Goal: Feedback & Contribution: Submit feedback/report problem

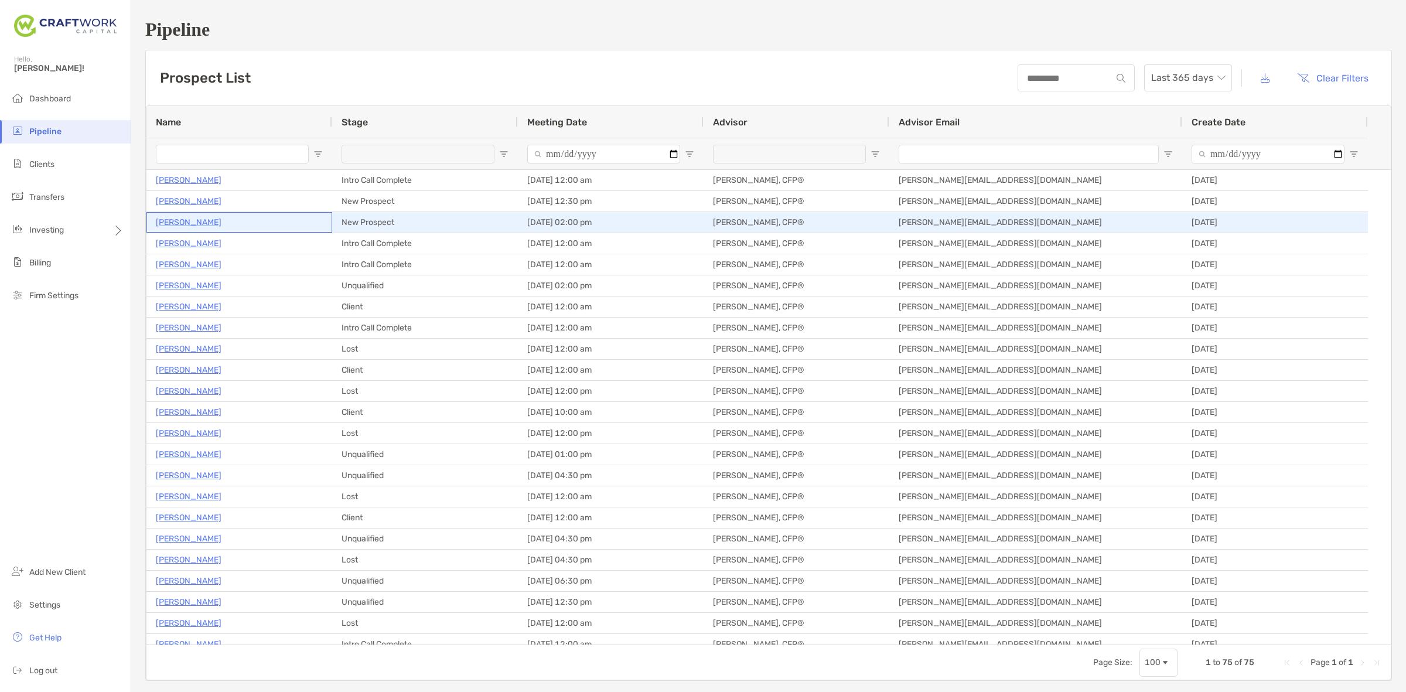
click at [195, 221] on p "[PERSON_NAME]" at bounding box center [189, 222] width 66 height 15
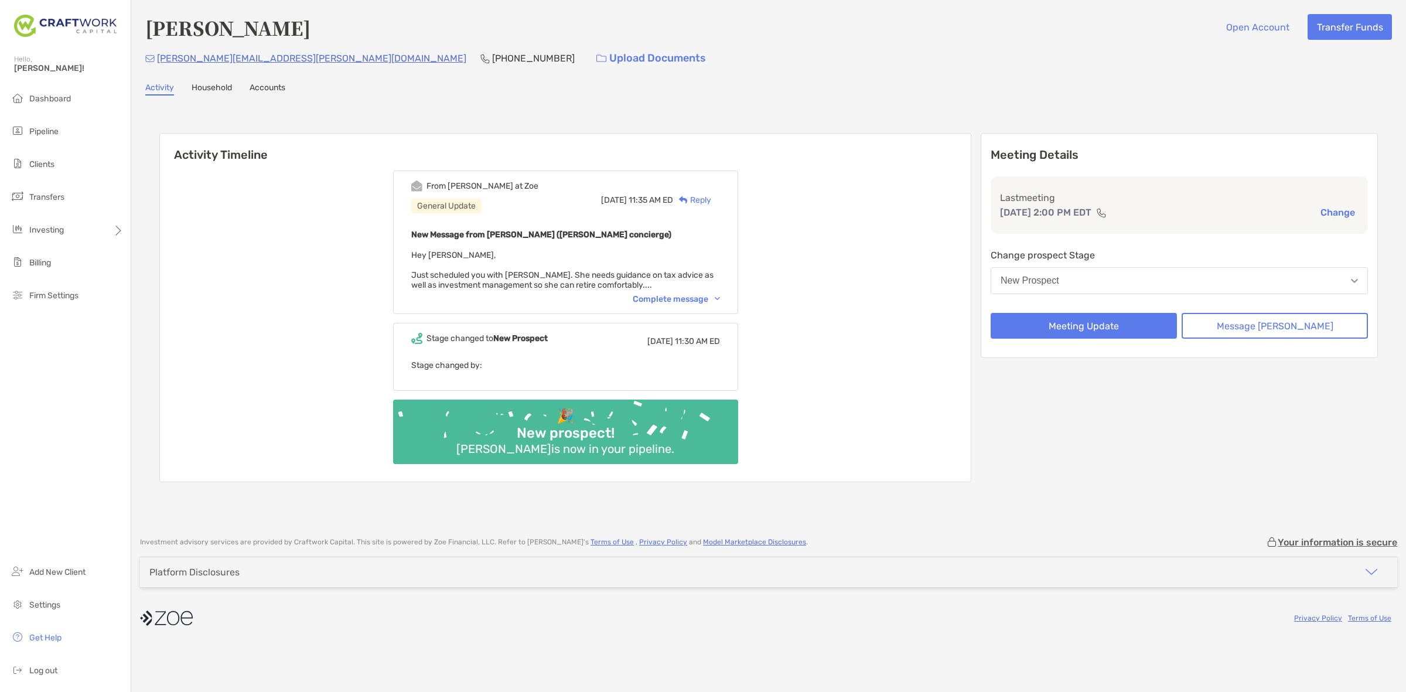
click at [671, 296] on div "Complete message" at bounding box center [676, 299] width 87 height 10
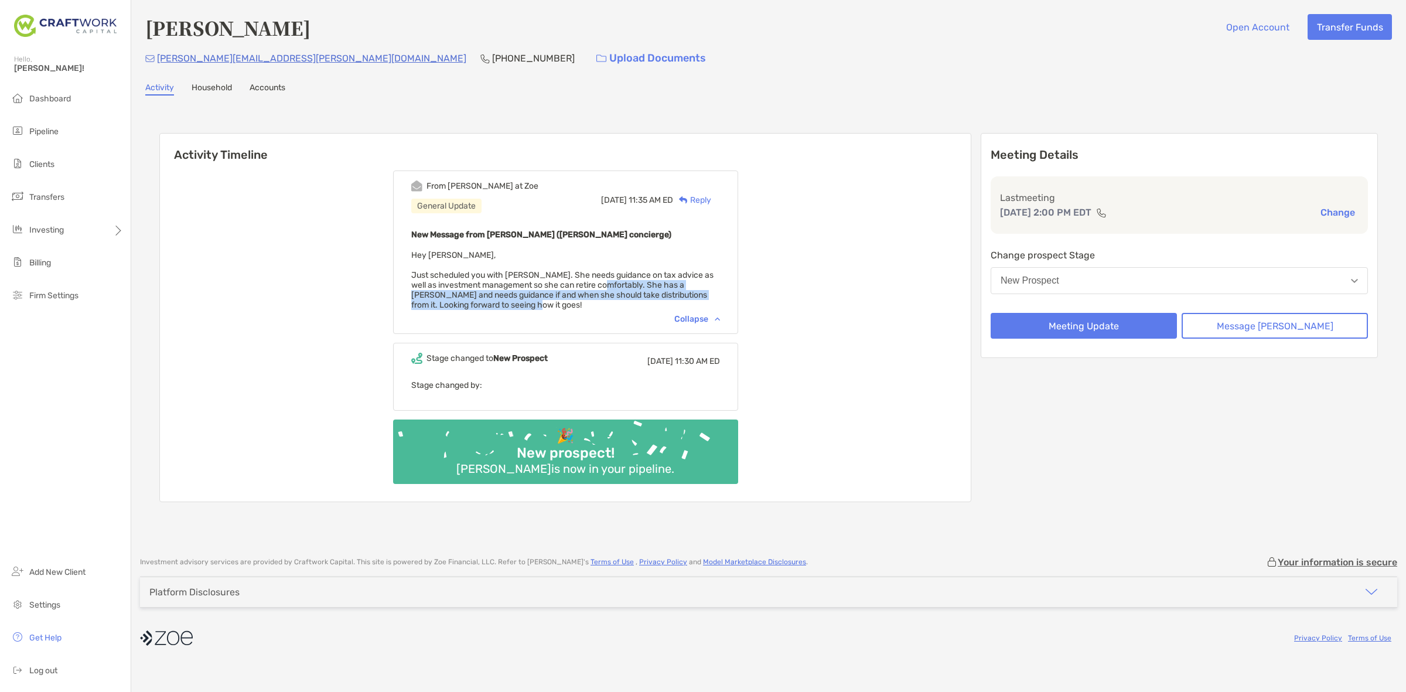
drag, startPoint x: 630, startPoint y: 278, endPoint x: 646, endPoint y: 299, distance: 26.3
click at [646, 299] on div "New Message from Ariella Pelleriti (Zoe concierge) Hey Daniel, Just scheduled y…" at bounding box center [565, 268] width 309 height 83
drag, startPoint x: 646, startPoint y: 299, endPoint x: 639, endPoint y: 264, distance: 36.0
click at [639, 264] on div "New Message from Ariella Pelleriti (Zoe concierge) Hey Daniel, Just scheduled y…" at bounding box center [565, 268] width 309 height 83
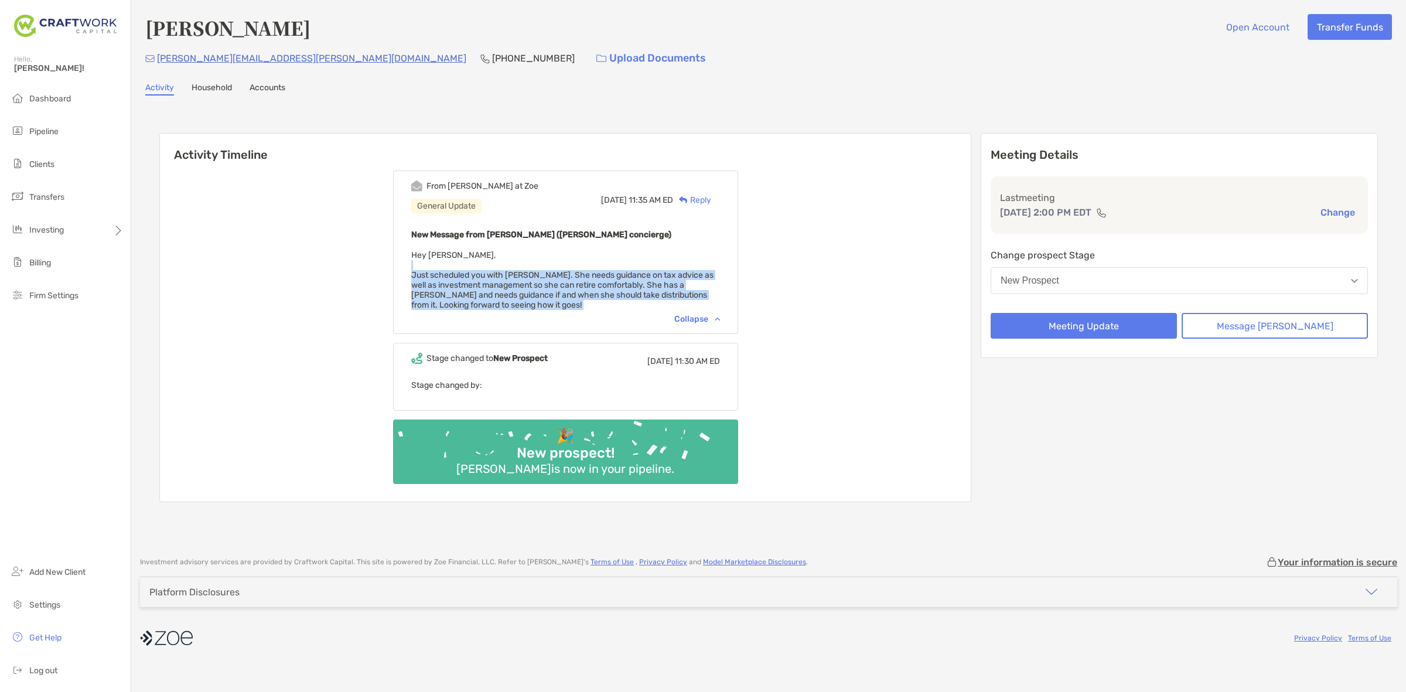
click at [639, 264] on div "New Message from Ariella Pelleriti (Zoe concierge) Hey Daniel, Just scheduled y…" at bounding box center [565, 268] width 309 height 83
drag, startPoint x: 639, startPoint y: 264, endPoint x: 640, endPoint y: 297, distance: 33.4
click at [640, 297] on div "New Message from Ariella Pelleriti (Zoe concierge) Hey Daniel, Just scheduled y…" at bounding box center [565, 268] width 309 height 83
drag, startPoint x: 644, startPoint y: 288, endPoint x: 601, endPoint y: 298, distance: 44.4
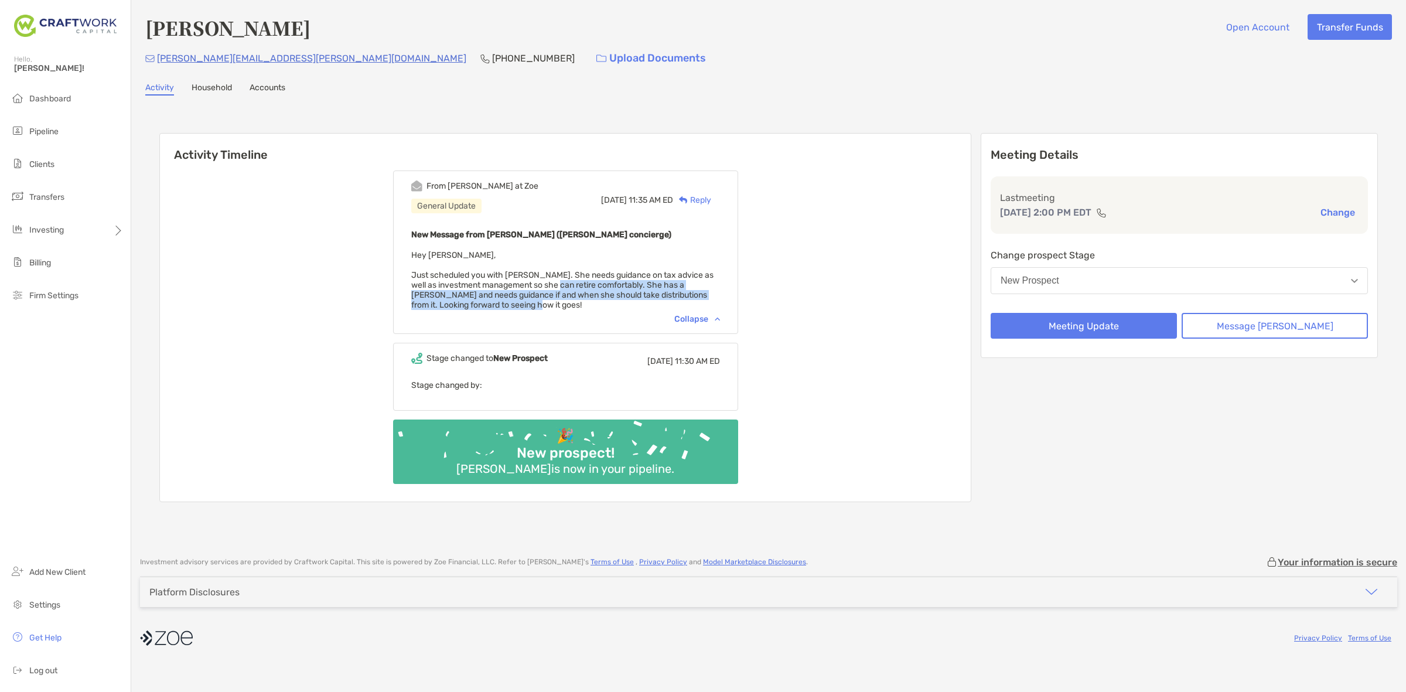
click at [601, 298] on div "New Message from Ariella Pelleriti (Zoe concierge) Hey Daniel, Just scheduled y…" at bounding box center [565, 268] width 309 height 83
drag, startPoint x: 601, startPoint y: 298, endPoint x: 528, endPoint y: 277, distance: 76.1
click at [528, 277] on div "New Message from Ariella Pelleriti (Zoe concierge) Hey Daniel, Just scheduled y…" at bounding box center [565, 268] width 309 height 83
click at [528, 277] on span "Hey Daniel, Just scheduled you with Amelia. She needs guidance on tax advice as…" at bounding box center [562, 280] width 302 height 60
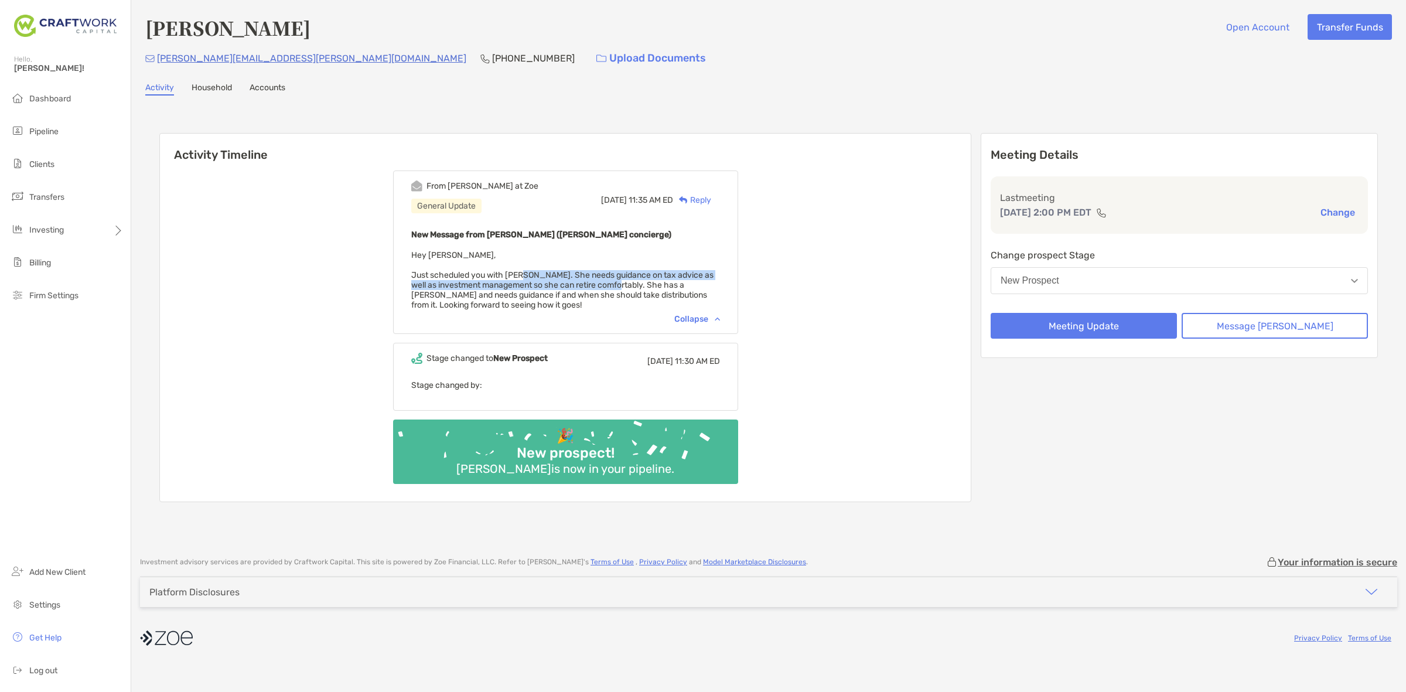
click at [642, 280] on span "Hey Daniel, Just scheduled you with Amelia. She needs guidance on tax advice as…" at bounding box center [562, 280] width 302 height 60
click at [1057, 320] on button "Meeting Update" at bounding box center [1084, 326] width 186 height 26
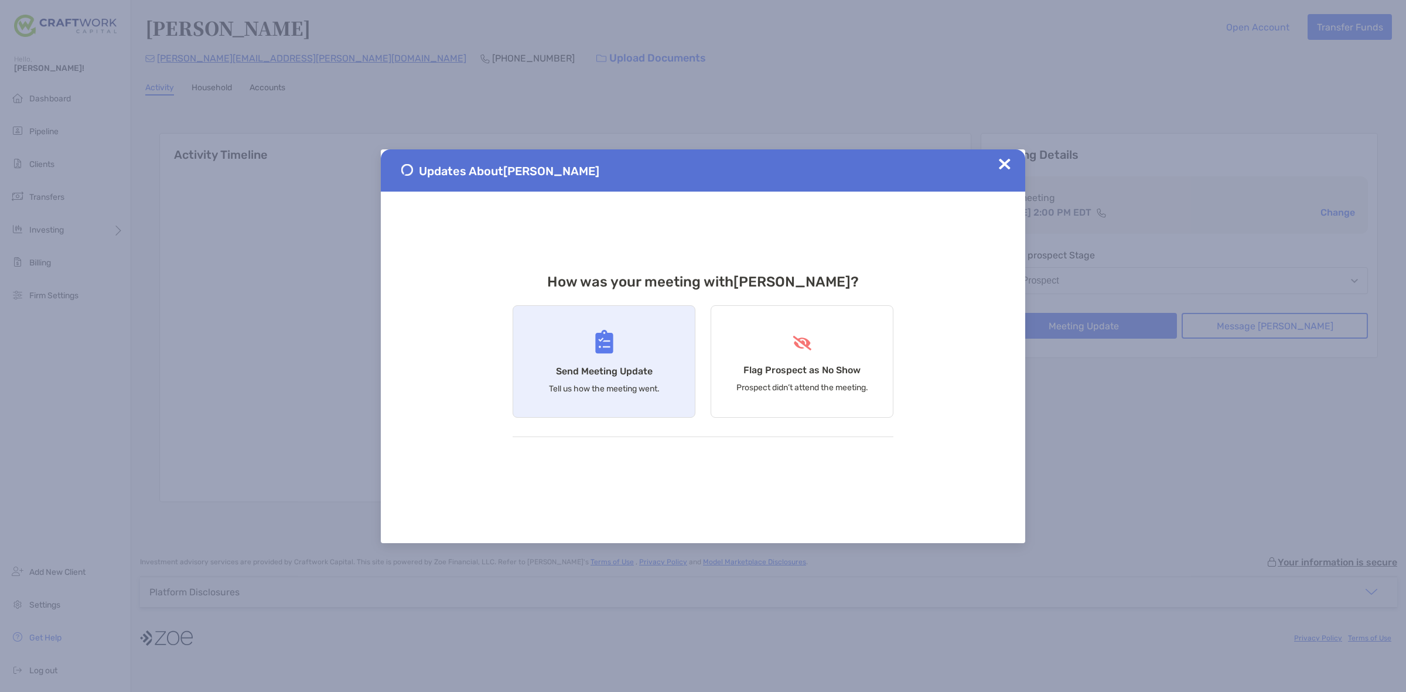
click at [647, 356] on div "Send Meeting Update Tell us how the meeting went." at bounding box center [604, 361] width 183 height 112
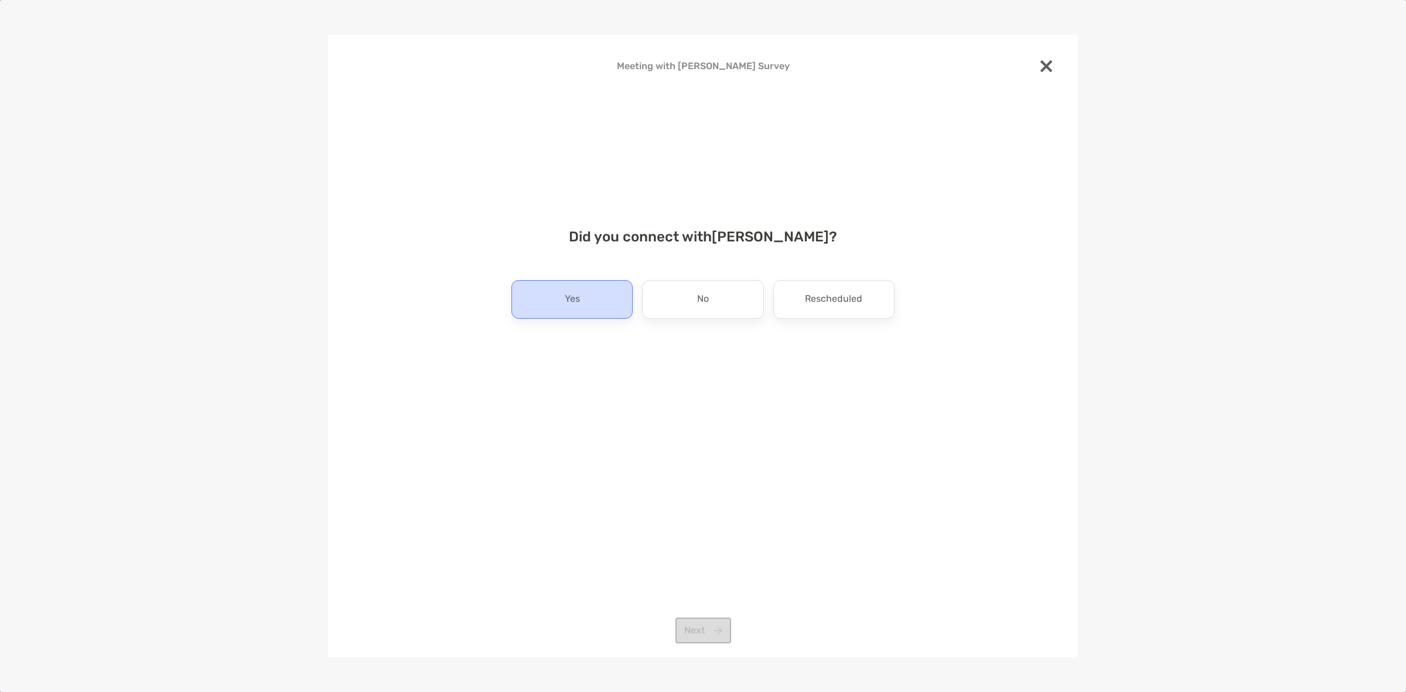
click at [609, 291] on div "Yes" at bounding box center [571, 299] width 121 height 39
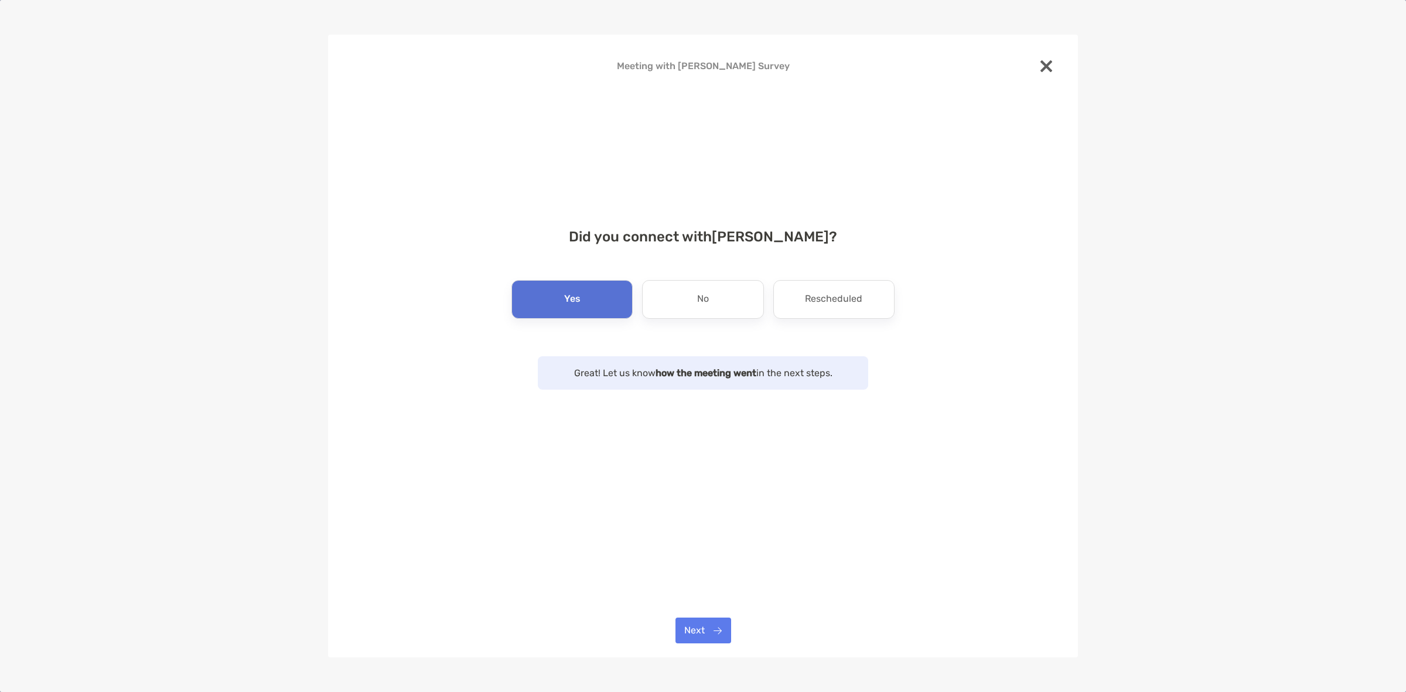
click at [709, 648] on div "Meeting with Amelia Kahn Survey Did you connect with Amelia Kahn ? Yes No Resch…" at bounding box center [703, 346] width 750 height 623
click at [703, 627] on button "Next" at bounding box center [704, 631] width 56 height 26
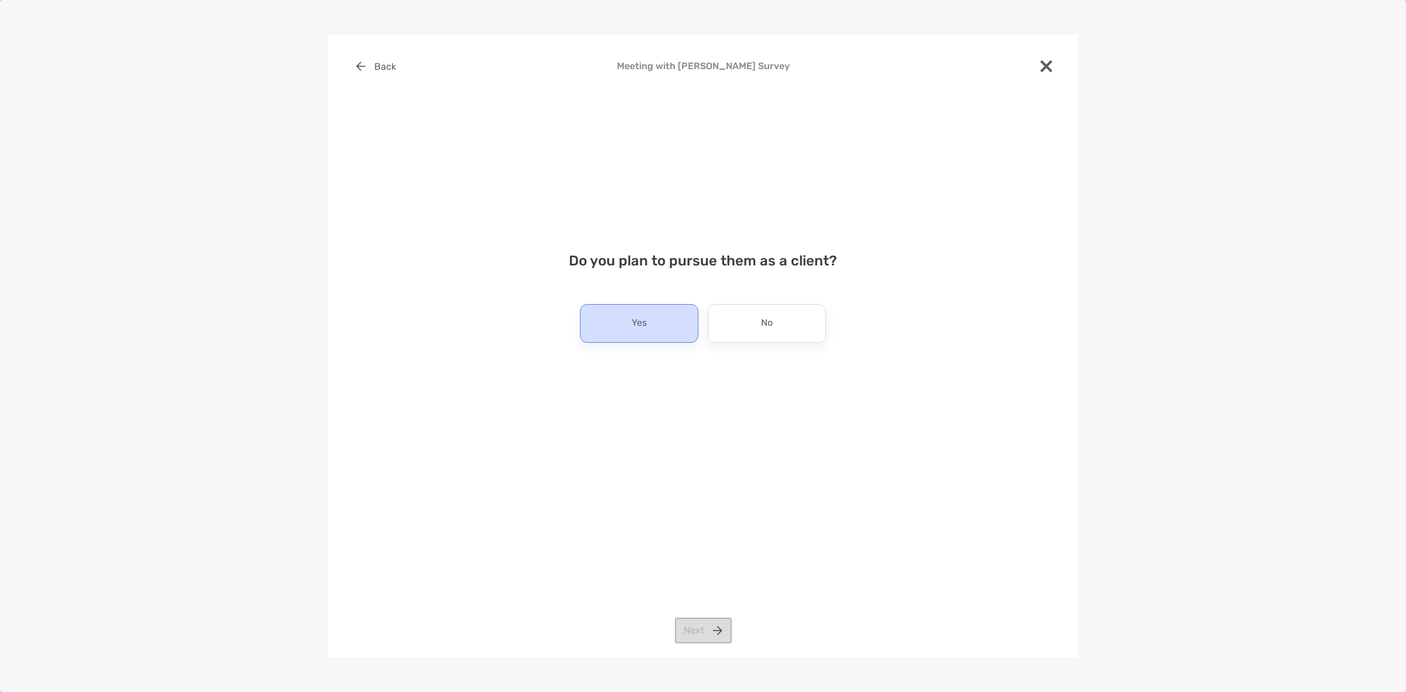
click at [662, 303] on div "Do you plan to pursue them as a client? Yes No Next" at bounding box center [703, 309] width 712 height 142
click at [629, 308] on div "Yes" at bounding box center [639, 323] width 118 height 39
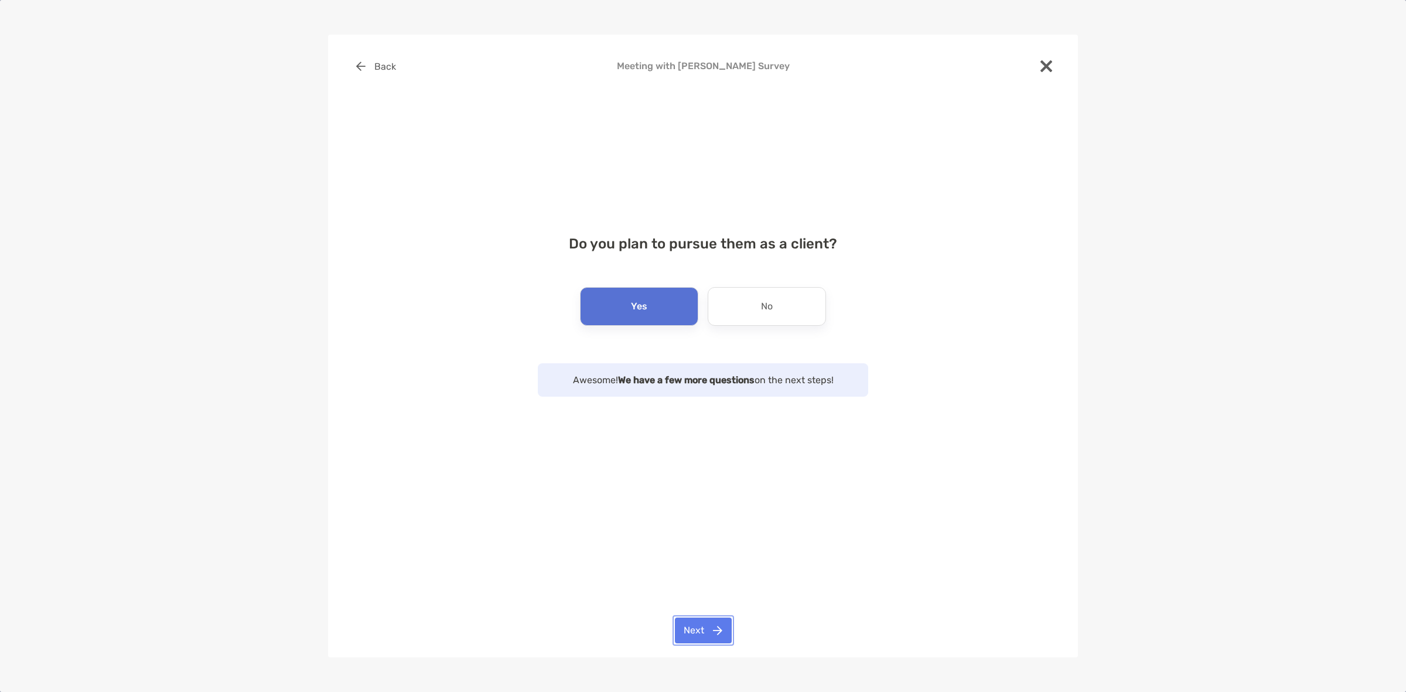
click at [704, 622] on button "Next" at bounding box center [703, 631] width 57 height 26
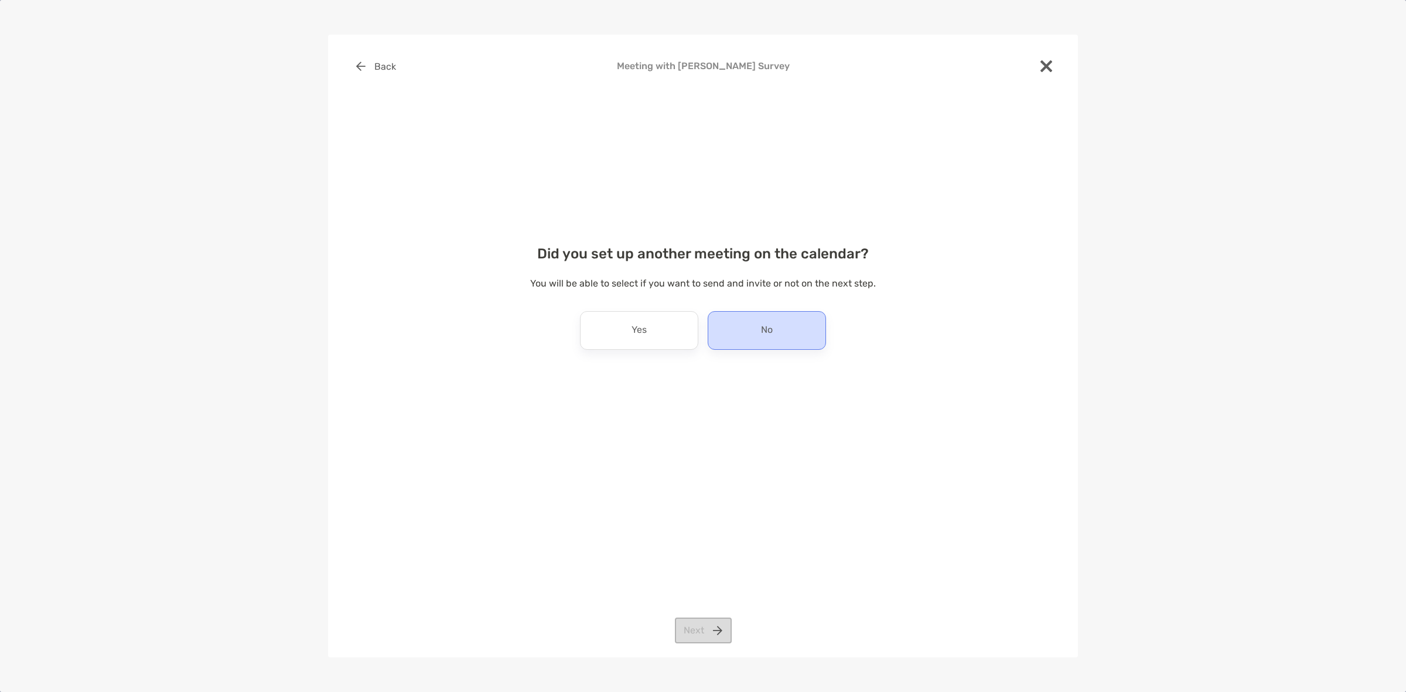
click at [744, 330] on div "No" at bounding box center [767, 330] width 118 height 39
click at [701, 646] on div "Back Meeting with Amelia Kahn Survey Did you set up another meeting on the cale…" at bounding box center [703, 346] width 750 height 623
click at [698, 637] on button "Next" at bounding box center [703, 631] width 57 height 26
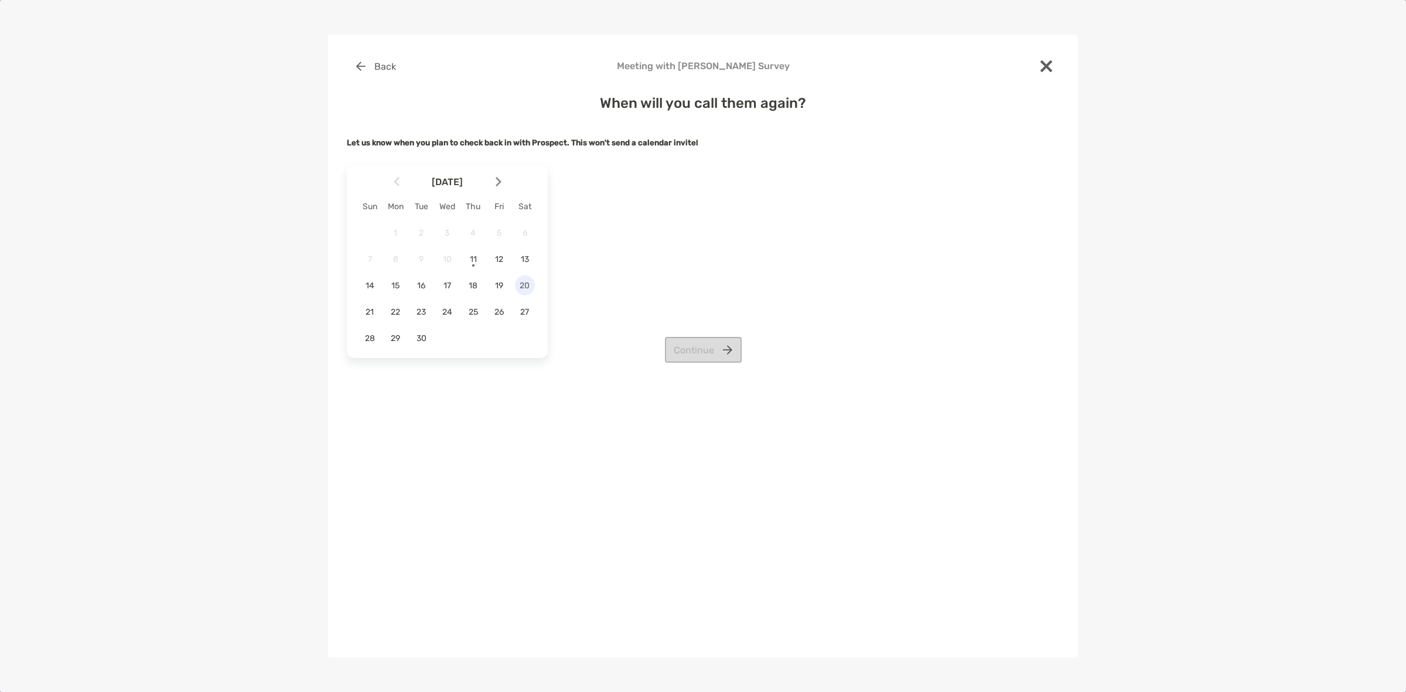
click at [523, 288] on span "20" at bounding box center [525, 286] width 20 height 10
click at [671, 337] on div "September 2025 Sun Mon Tue Wed Thu Fri Sat 1 2 3 4 5 6 7 8 9 10 11 12 13 14 15 …" at bounding box center [703, 261] width 712 height 203
click at [677, 341] on button "Continue" at bounding box center [703, 350] width 77 height 26
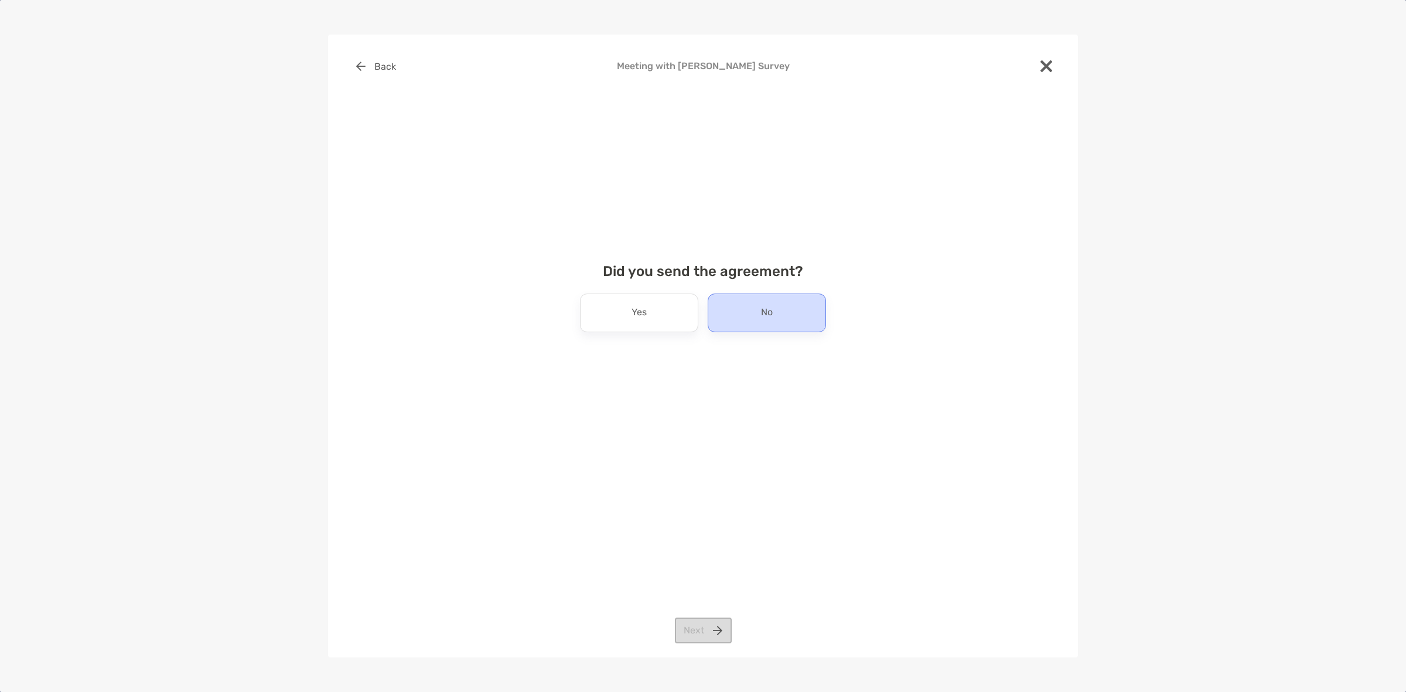
click at [741, 320] on div "No" at bounding box center [767, 313] width 118 height 39
click at [684, 628] on button "Next" at bounding box center [703, 631] width 57 height 26
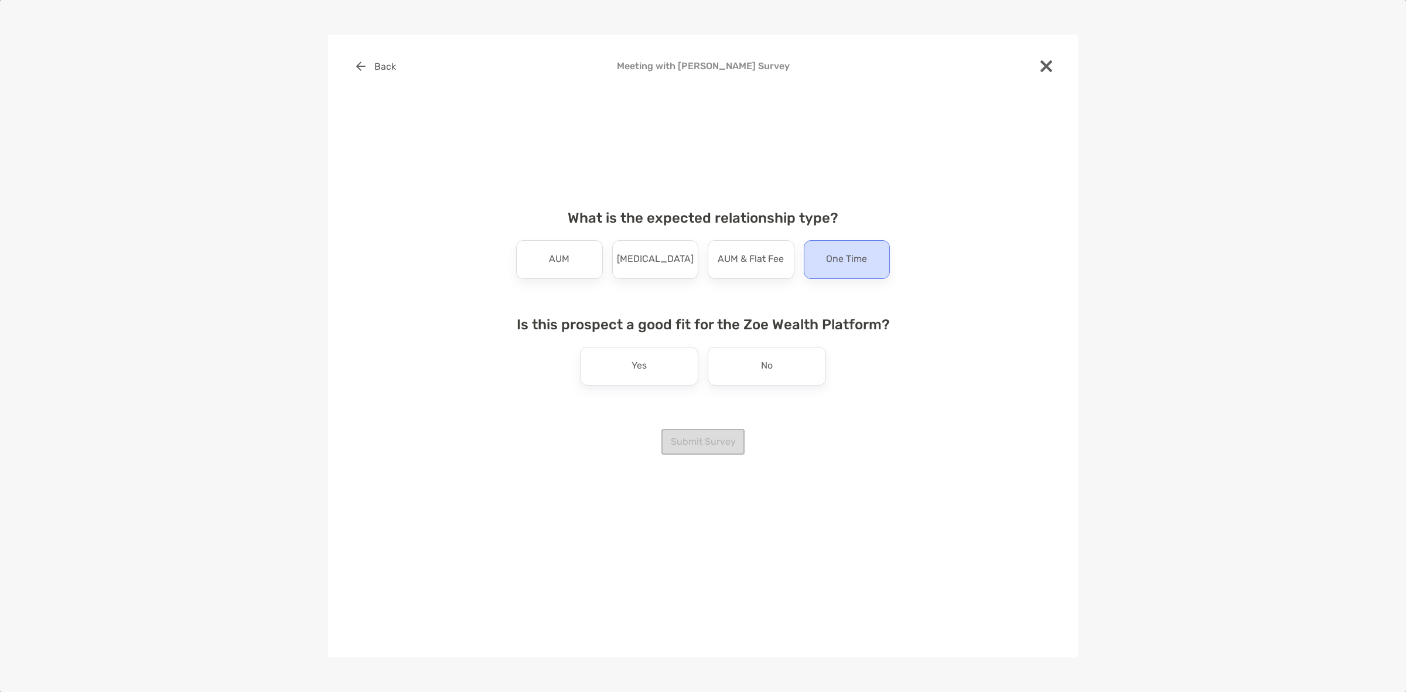
click at [851, 260] on p "One Time" at bounding box center [846, 259] width 41 height 19
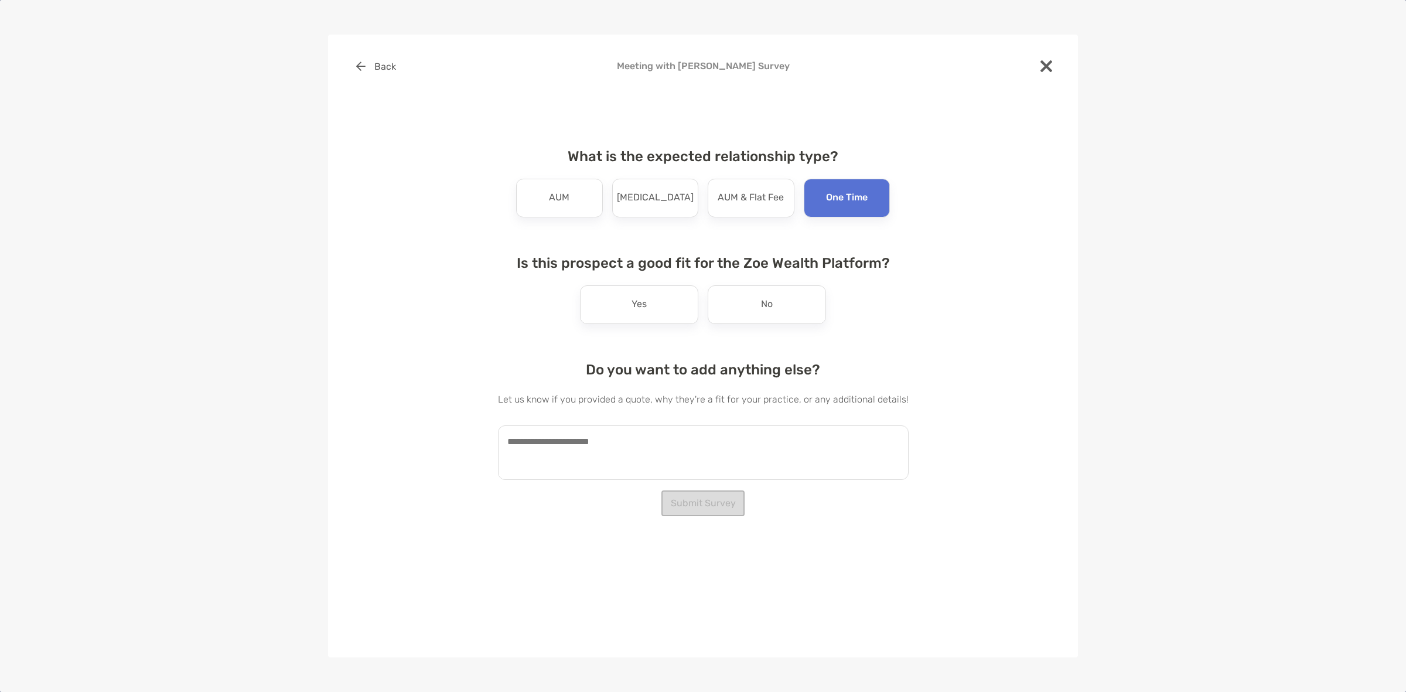
drag, startPoint x: 722, startPoint y: 314, endPoint x: 722, endPoint y: 324, distance: 10.0
click at [724, 314] on div "No" at bounding box center [767, 304] width 118 height 39
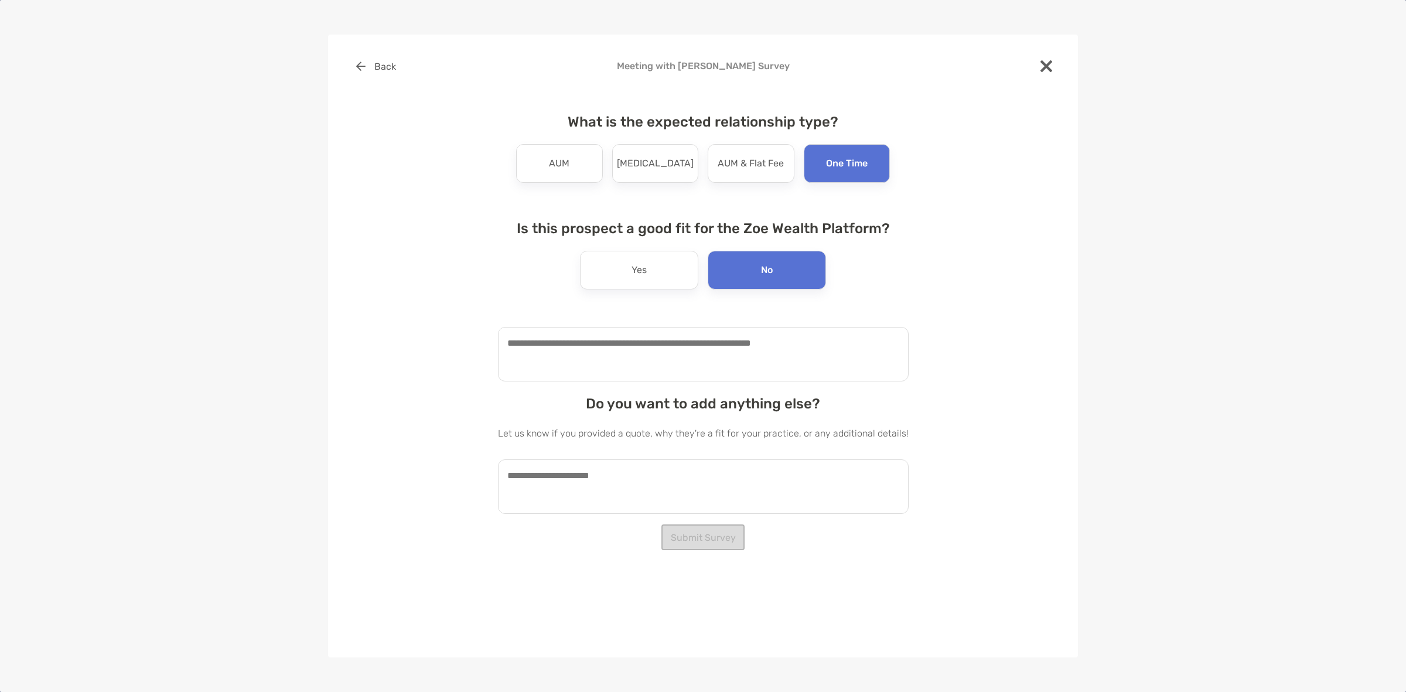
click at [674, 355] on textarea at bounding box center [703, 354] width 411 height 54
type textarea "**********"
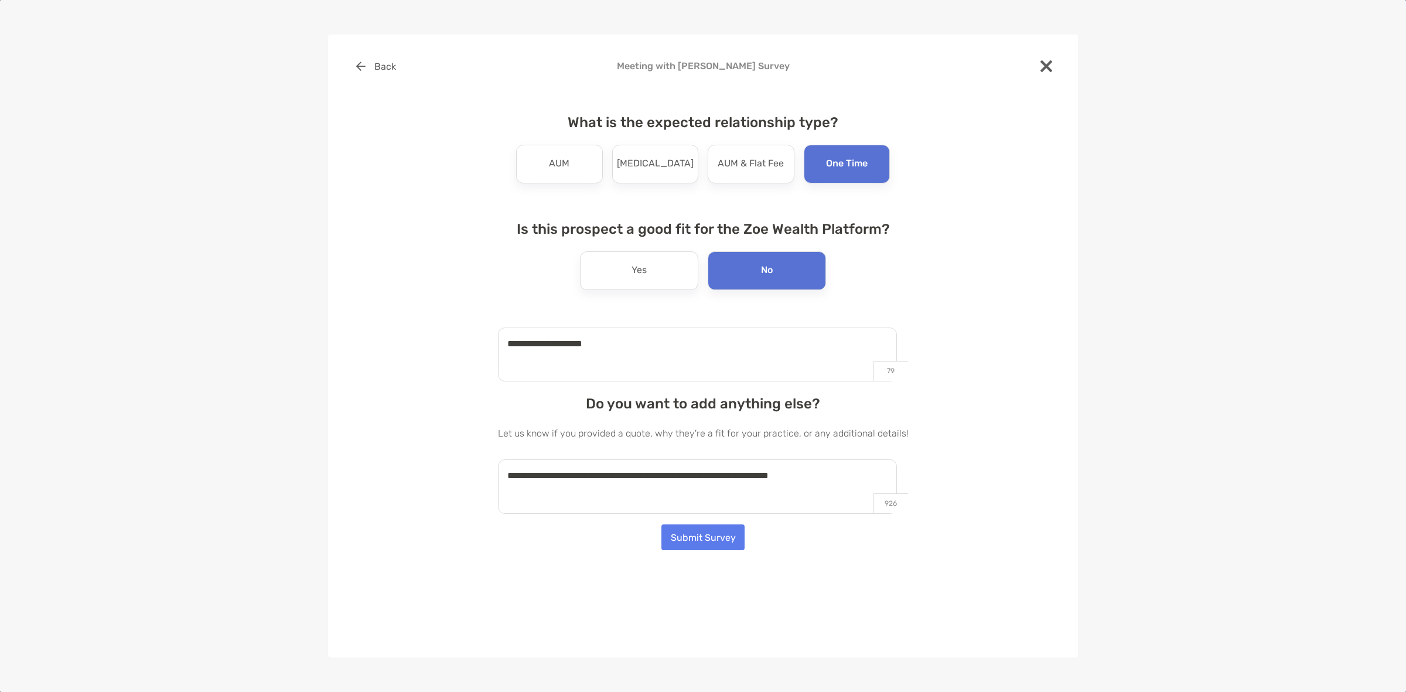
type textarea "**********"
drag, startPoint x: 673, startPoint y: 355, endPoint x: 671, endPoint y: 537, distance: 182.2
click at [668, 520] on div "**********" at bounding box center [703, 295] width 712 height 485
click at [671, 539] on button "Submit Survey" at bounding box center [702, 537] width 83 height 26
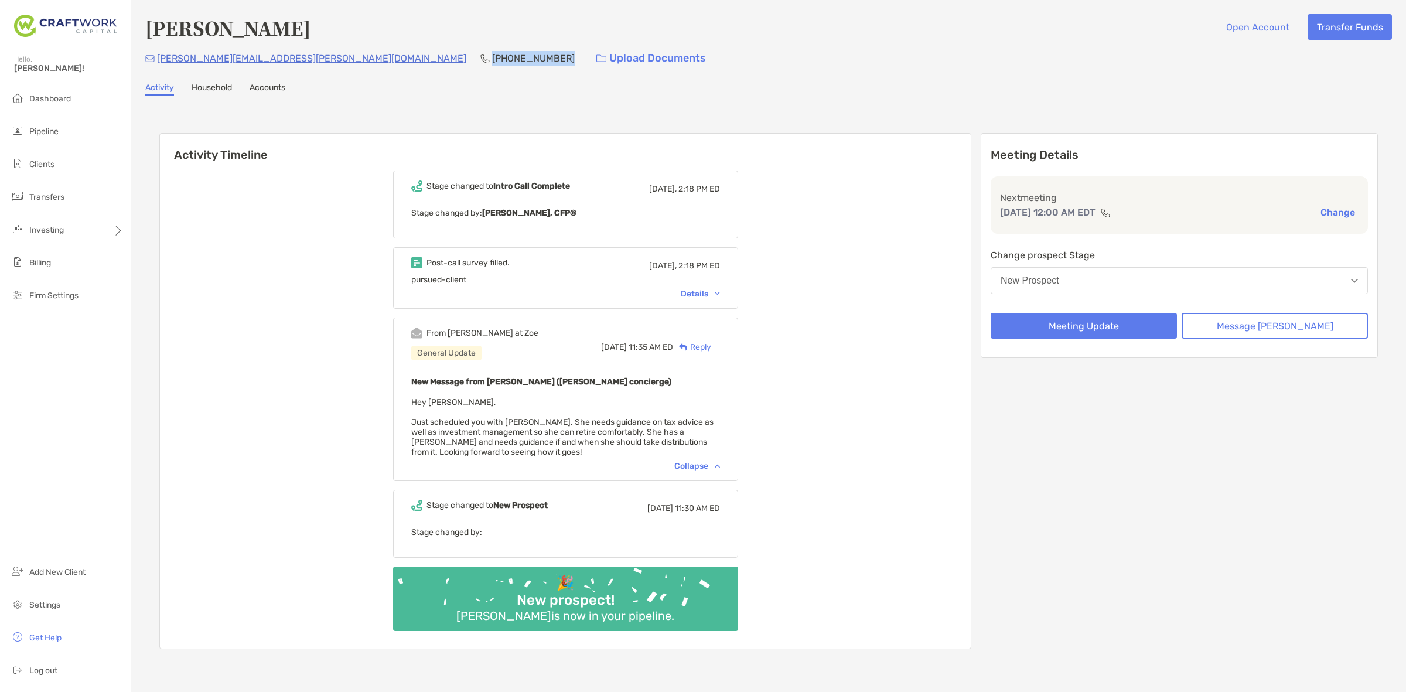
drag, startPoint x: 346, startPoint y: 59, endPoint x: 276, endPoint y: 65, distance: 70.0
click at [276, 65] on div "amelia.kahn@nyu.edu (612) 889-9869 Upload Documents" at bounding box center [768, 58] width 1247 height 25
copy p "(612) 889-9869"
drag, startPoint x: 254, startPoint y: 64, endPoint x: 157, endPoint y: 66, distance: 96.7
click at [157, 66] on div "amelia.kahn@nyu.edu (612) 889-9869 Upload Documents" at bounding box center [768, 58] width 1247 height 25
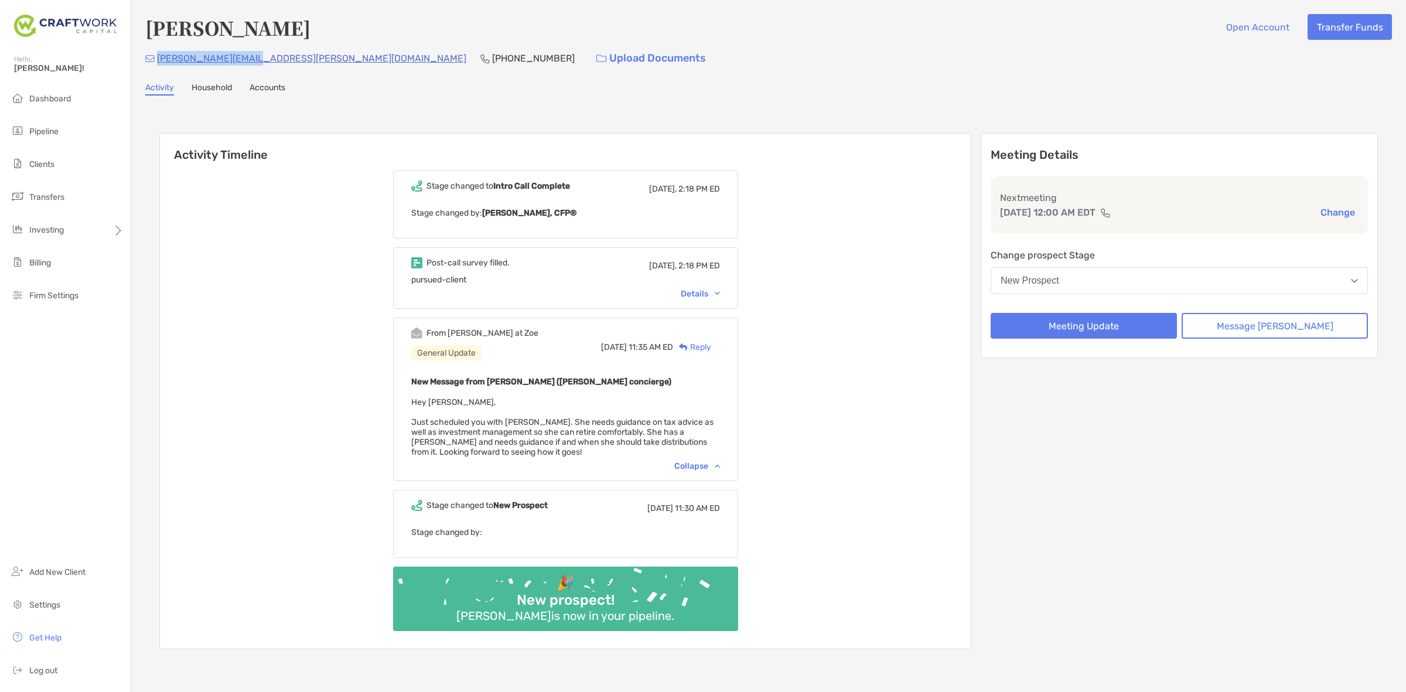
copy p "amelia.kahn@nyu.edu"
